Goal: Transaction & Acquisition: Download file/media

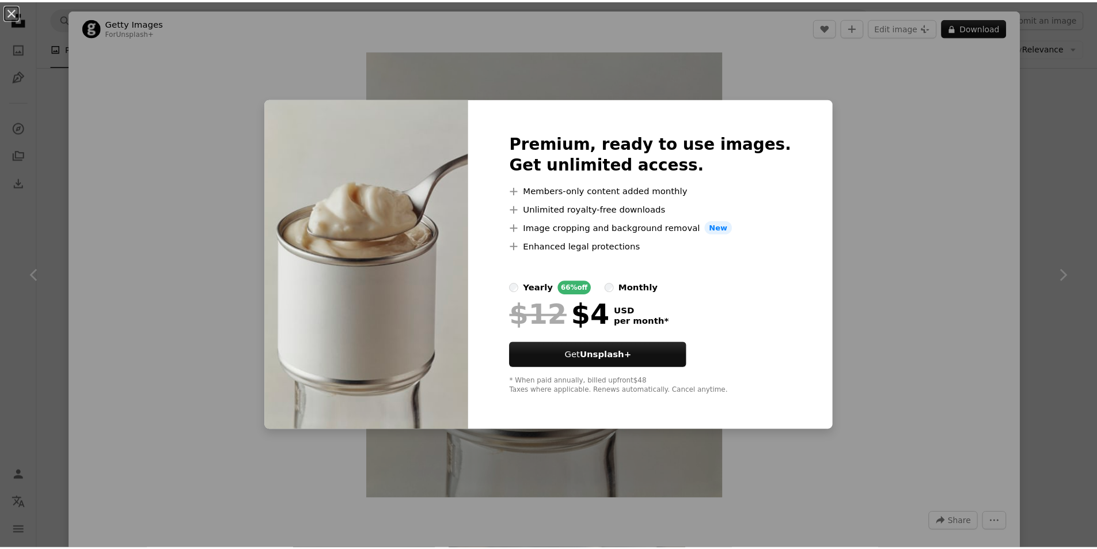
scroll to position [1161, 0]
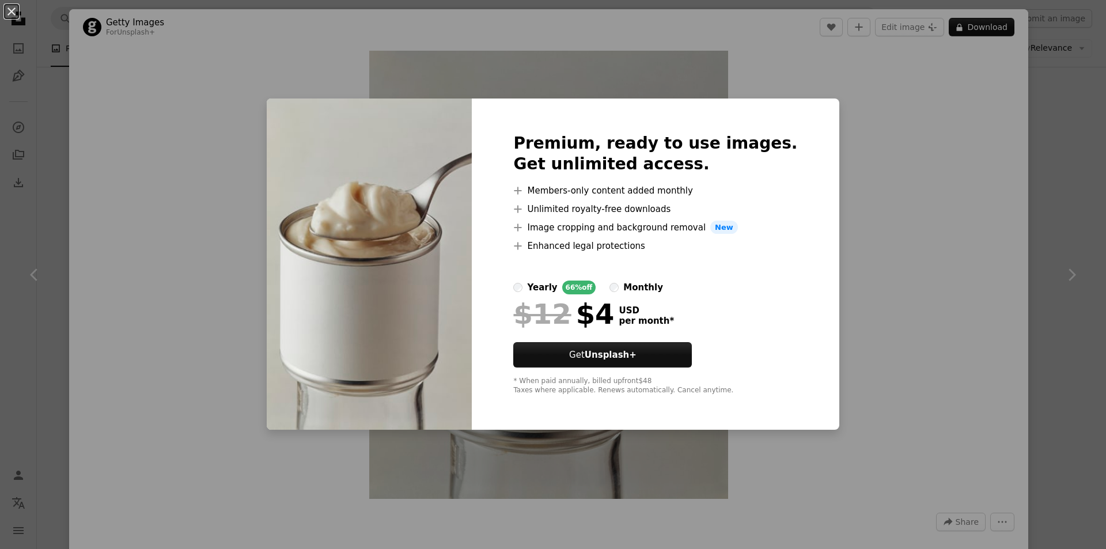
click at [724, 226] on span "New" at bounding box center [724, 228] width 28 height 14
click at [925, 229] on div "An X shape Premium, ready to use images. Get unlimited access. A plus sign Memb…" at bounding box center [553, 274] width 1106 height 549
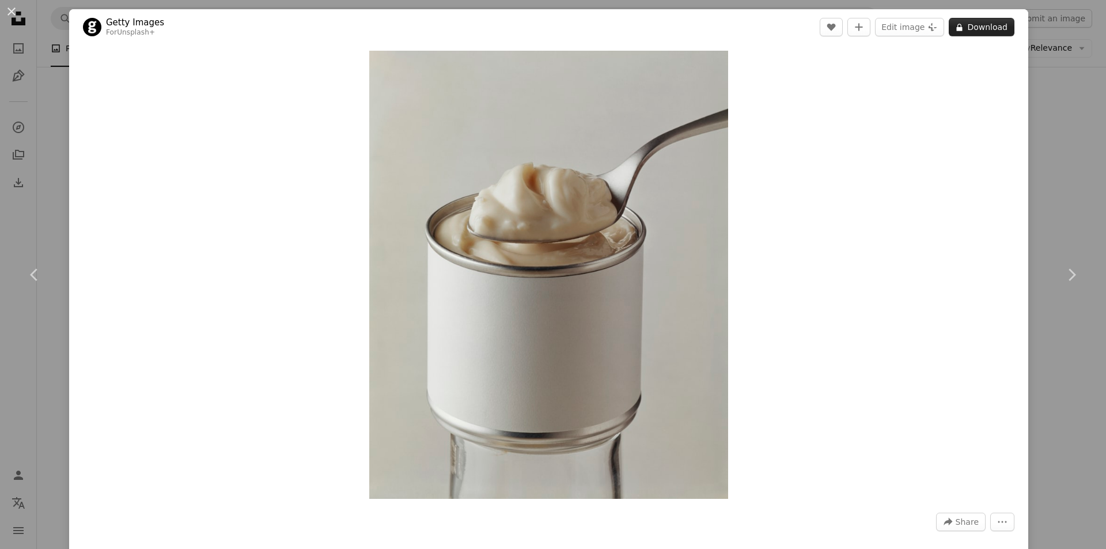
click at [957, 28] on icon at bounding box center [960, 27] width 6 height 7
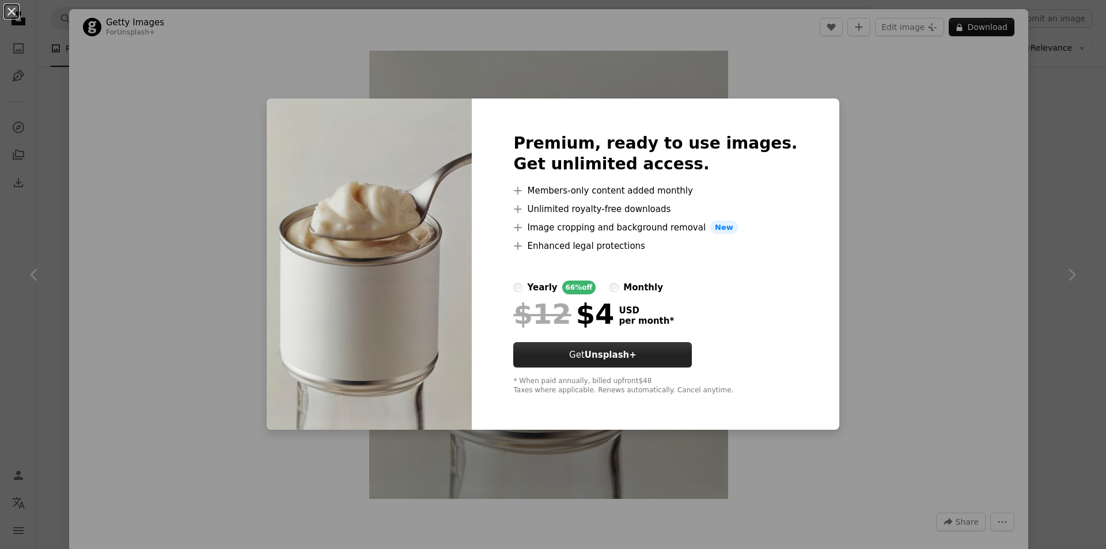
click at [600, 358] on button "Get Unsplash+" at bounding box center [602, 354] width 179 height 25
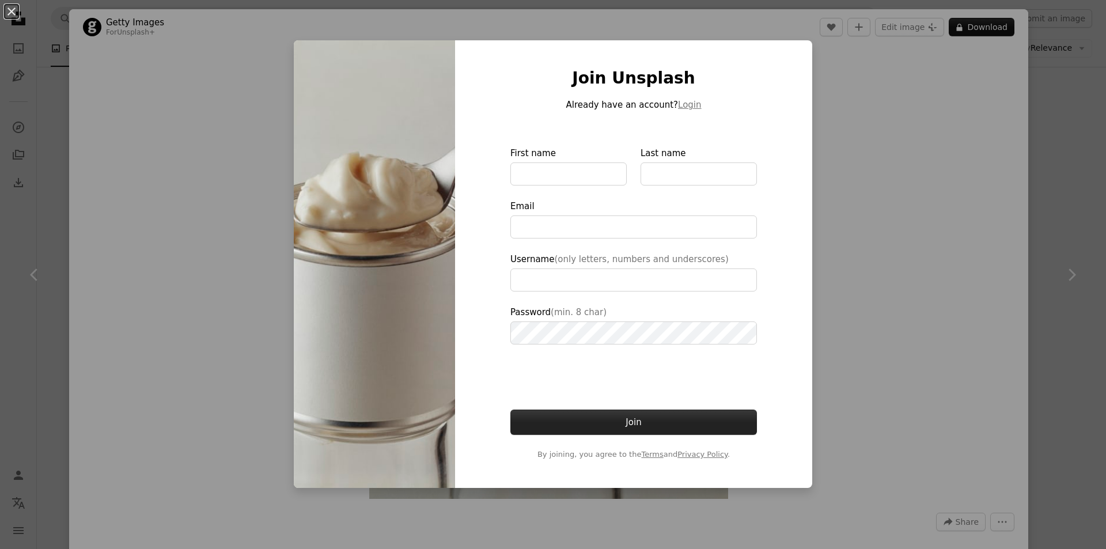
click at [629, 429] on button "Join" at bounding box center [633, 421] width 247 height 25
click at [632, 424] on button "Join" at bounding box center [633, 421] width 247 height 25
drag, startPoint x: 934, startPoint y: 162, endPoint x: 1105, endPoint y: 246, distance: 191.1
click at [954, 191] on div "An X shape Join Unsplash Already have an account? Login First name Last name Em…" at bounding box center [553, 274] width 1106 height 549
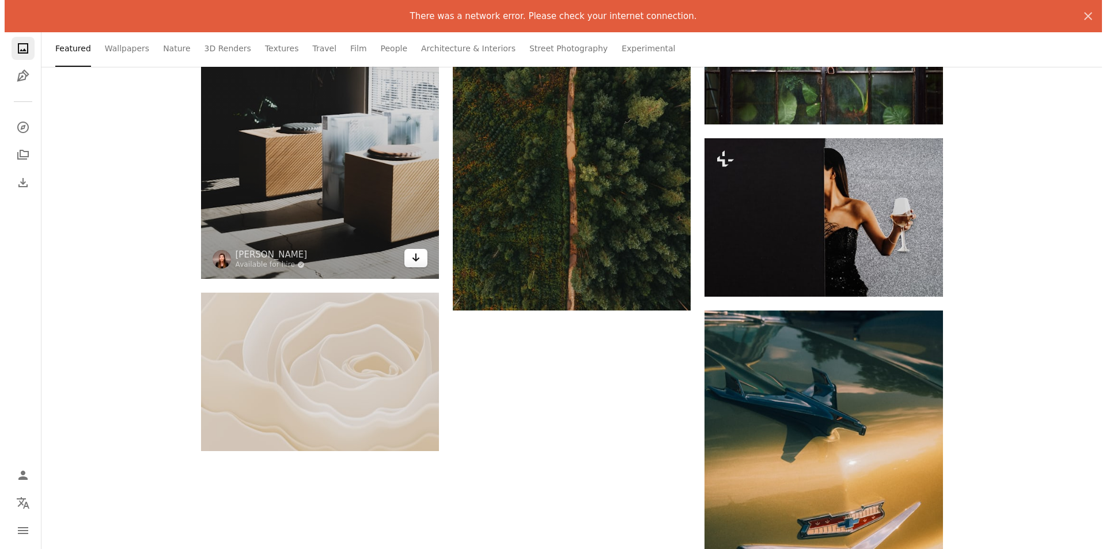
scroll to position [5011, 0]
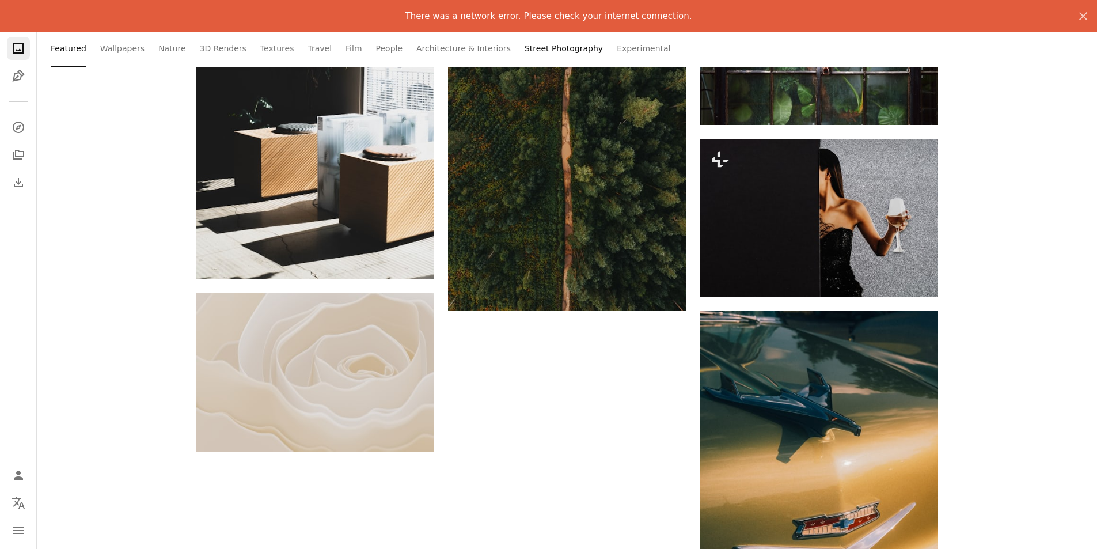
click at [525, 64] on link "Street Photography" at bounding box center [564, 48] width 78 height 37
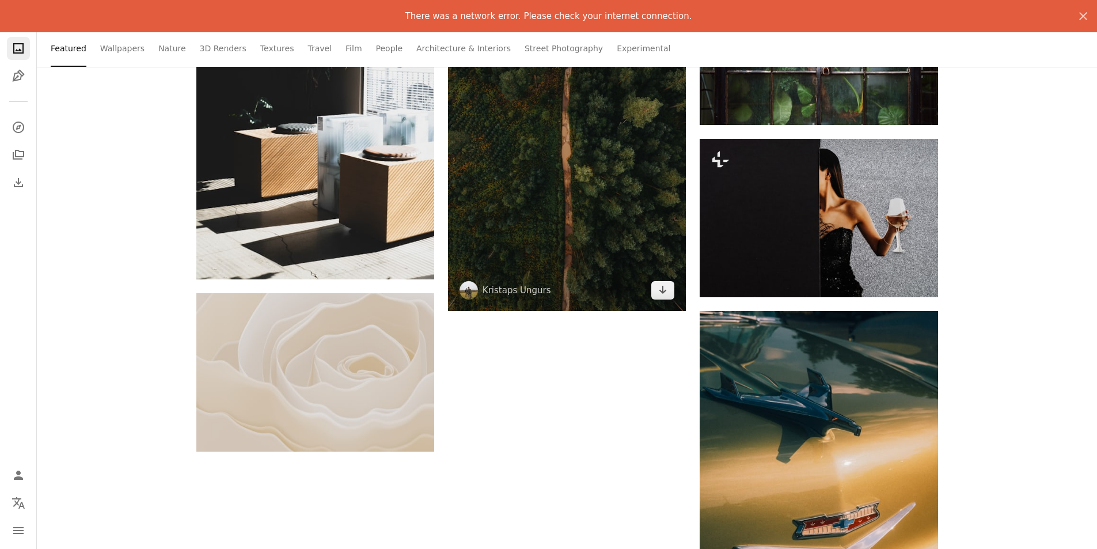
drag, startPoint x: 509, startPoint y: 134, endPoint x: 509, endPoint y: 142, distance: 8.7
click at [509, 135] on img at bounding box center [567, 152] width 238 height 318
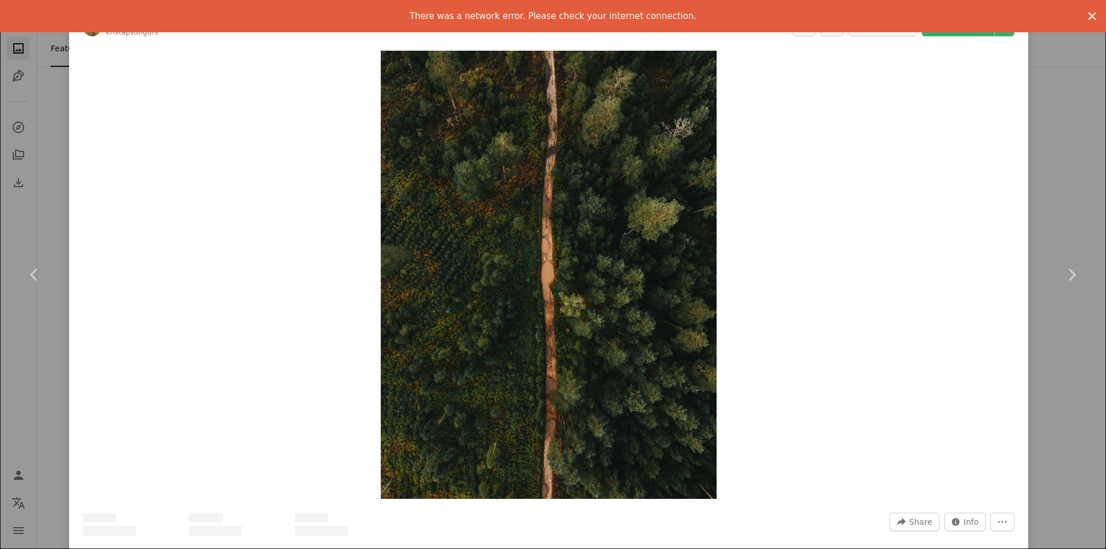
click at [1085, 11] on icon "An X shape" at bounding box center [1092, 16] width 14 height 14
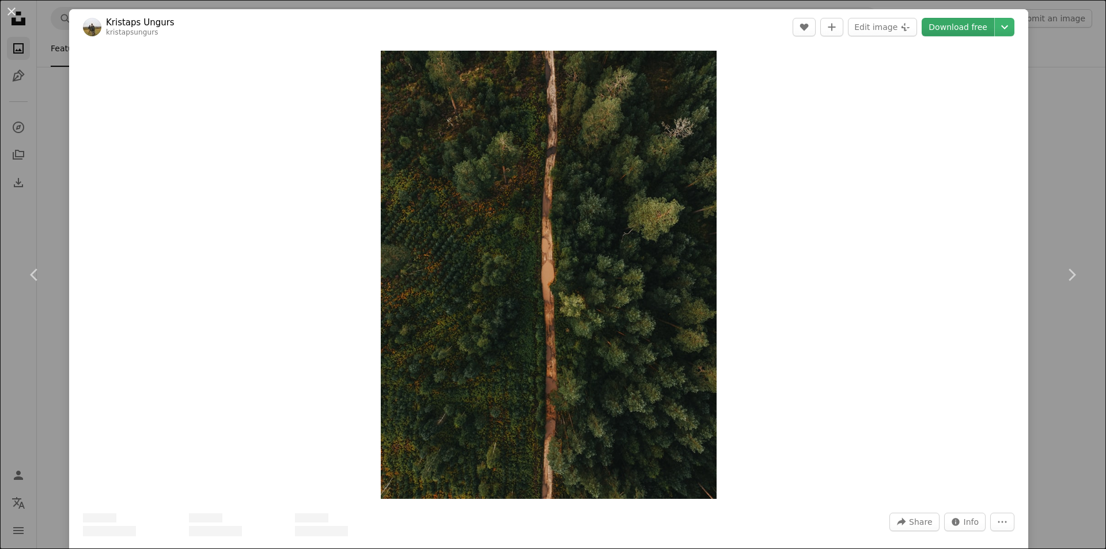
click at [927, 22] on link "Download free" at bounding box center [957, 27] width 73 height 18
click at [930, 21] on link "Download free" at bounding box center [957, 27] width 73 height 18
click at [931, 21] on link "Download free" at bounding box center [957, 27] width 73 height 18
click at [935, 31] on link "Download free" at bounding box center [957, 27] width 73 height 18
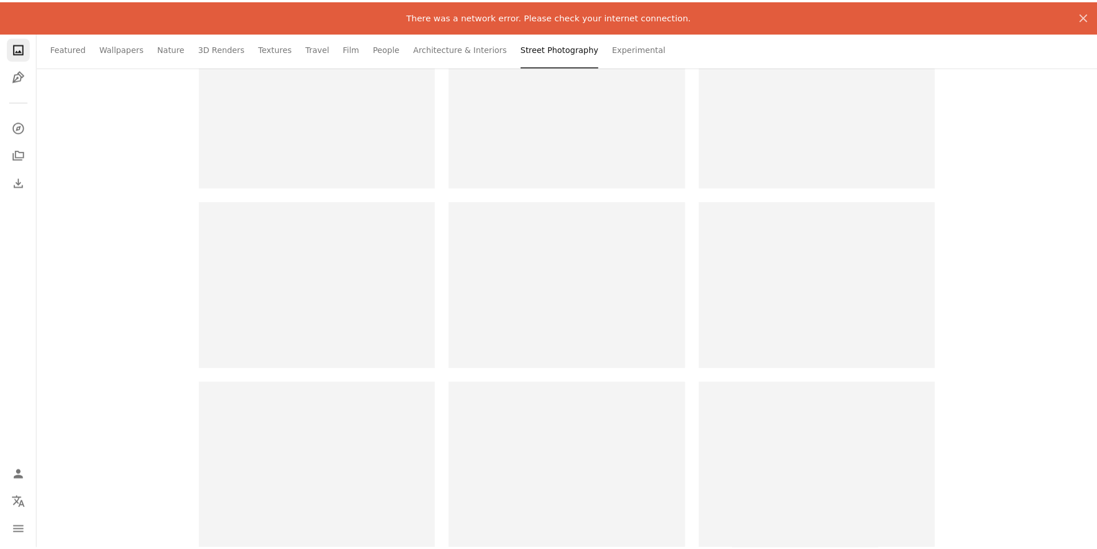
scroll to position [828, 0]
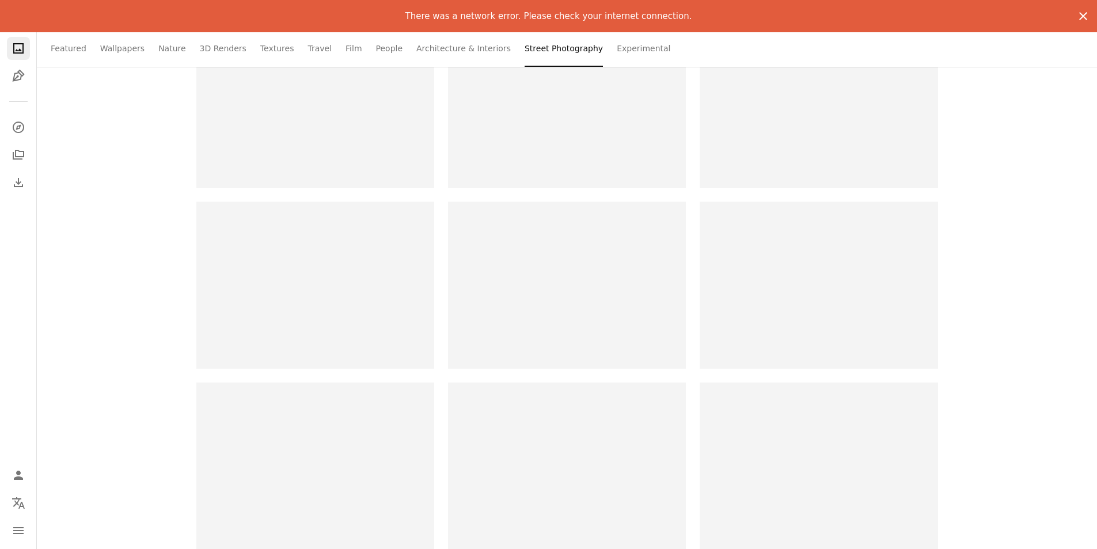
click at [1087, 20] on icon "button" at bounding box center [1083, 16] width 8 height 8
click at [1081, 13] on icon "button" at bounding box center [1083, 16] width 8 height 8
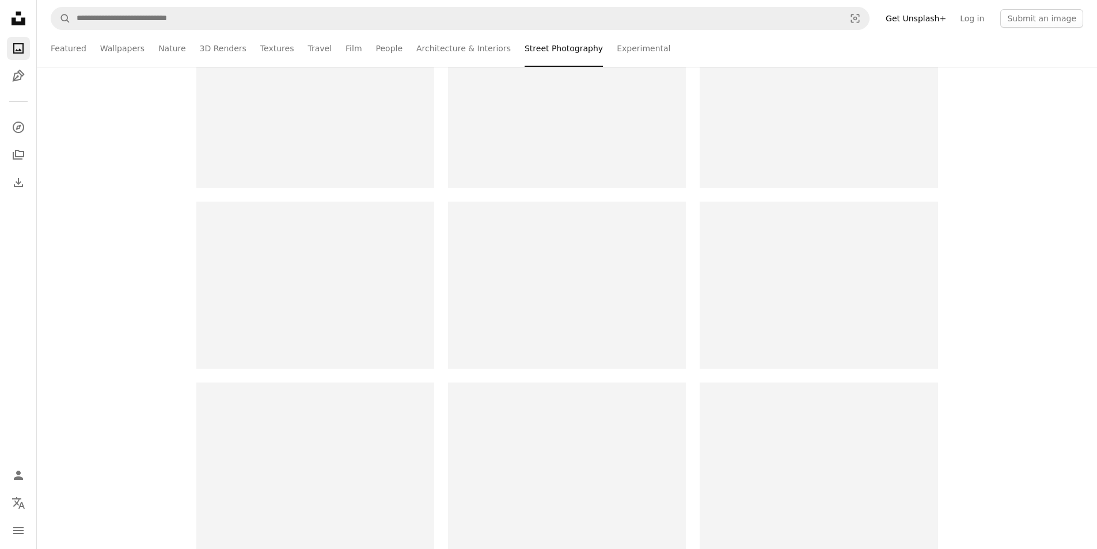
drag, startPoint x: 391, startPoint y: 321, endPoint x: 352, endPoint y: 313, distance: 39.4
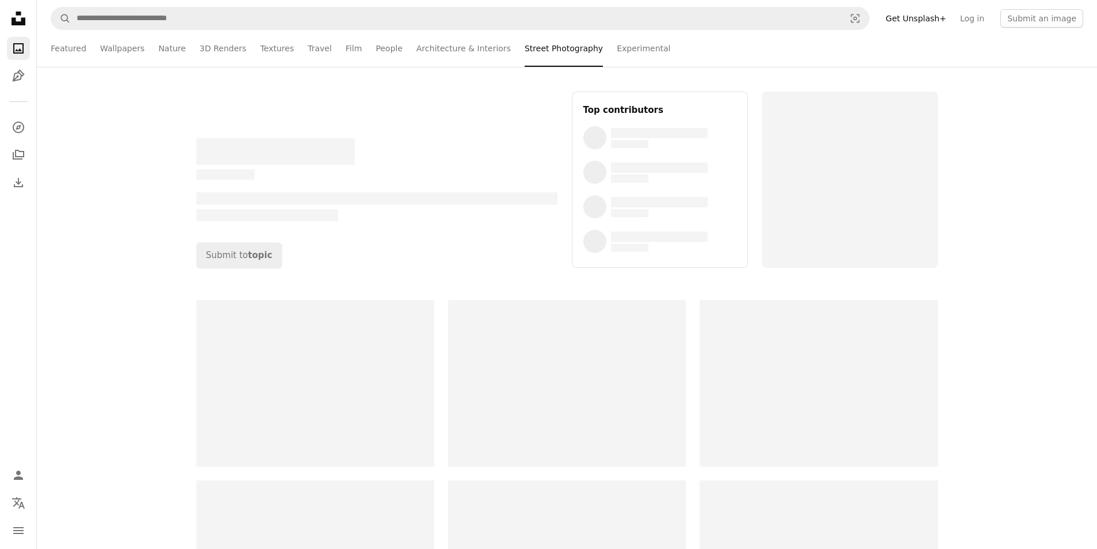
scroll to position [0, 0]
